Goal: Information Seeking & Learning: Learn about a topic

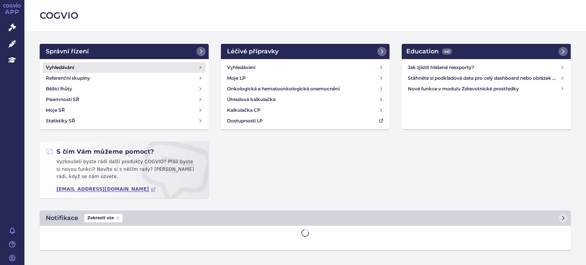
click at [61, 69] on h4 "Vyhledávání" at bounding box center [60, 68] width 28 height 8
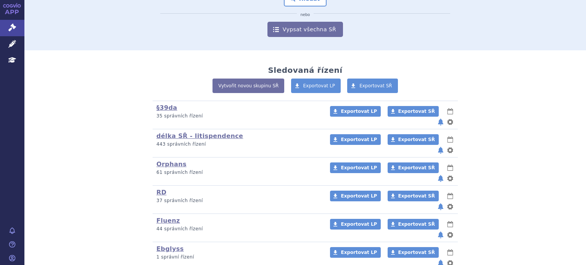
scroll to position [110, 0]
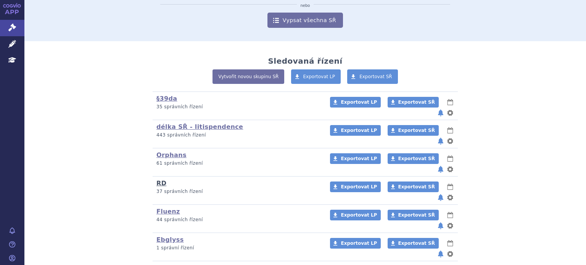
click at [157, 180] on link "RD" at bounding box center [162, 183] width 10 height 7
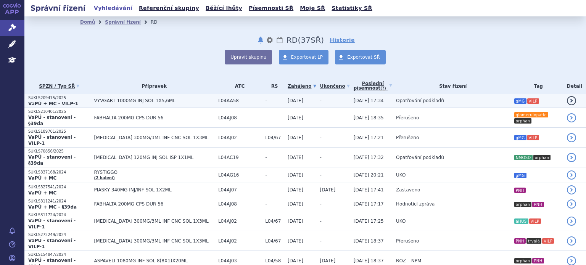
click at [396, 102] on span "Opatřování podkladů" at bounding box center [420, 100] width 48 height 5
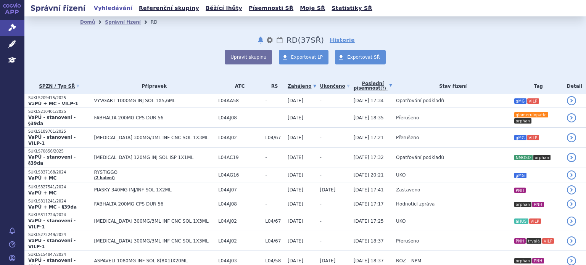
click at [354, 87] on link "Poslední písemnost (?)" at bounding box center [373, 86] width 39 height 16
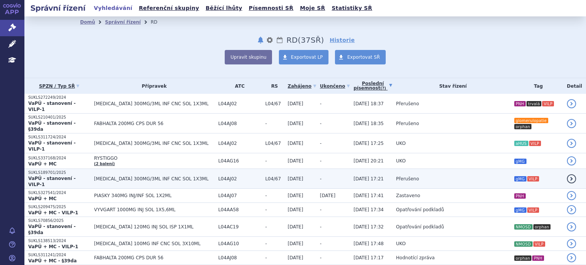
click at [433, 169] on td "Přerušeno" at bounding box center [451, 179] width 118 height 20
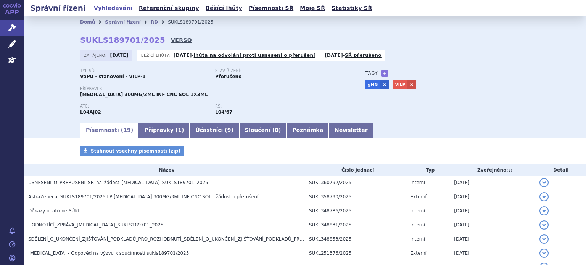
click at [171, 40] on link "VERSO" at bounding box center [181, 40] width 21 height 8
